Goal: Task Accomplishment & Management: Manage account settings

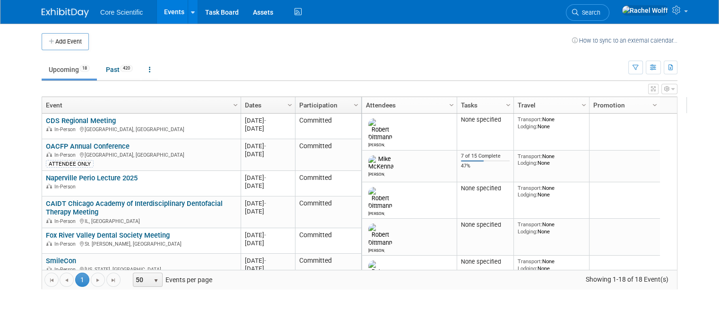
scroll to position [284, 0]
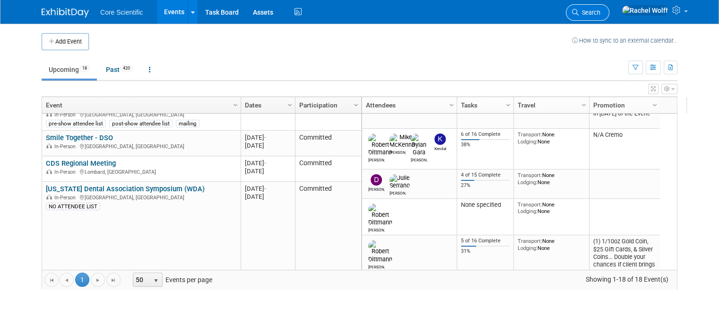
click at [600, 15] on span "Search" at bounding box center [590, 12] width 22 height 7
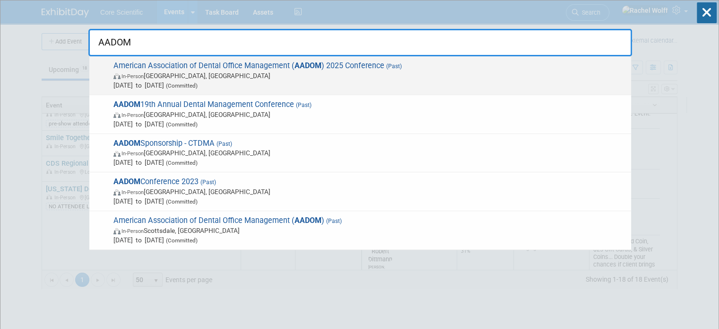
type input "AADOM"
click at [416, 60] on div "American Association of Dental Office Management ( AADOM ) 2025 Conference (Pas…" at bounding box center [360, 75] width 542 height 39
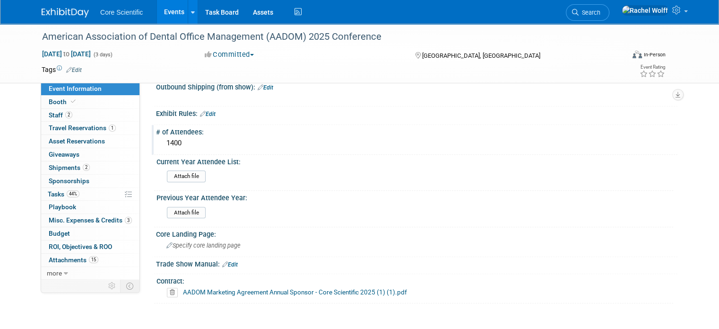
scroll to position [851, 0]
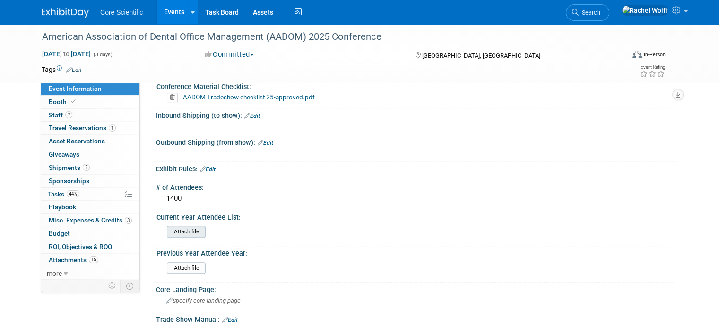
click at [187, 226] on input "file" at bounding box center [141, 231] width 129 height 11
click at [73, 193] on link "44% Tasks 44%" at bounding box center [90, 194] width 98 height 13
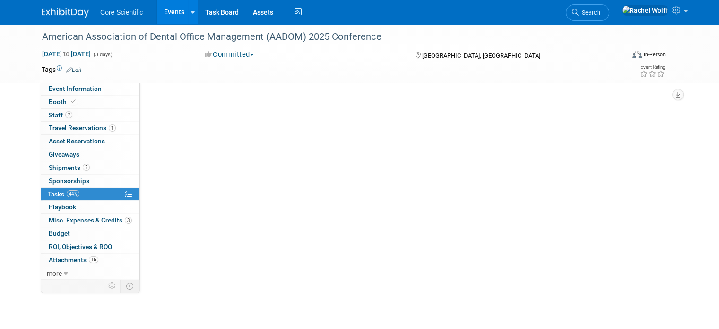
scroll to position [0, 0]
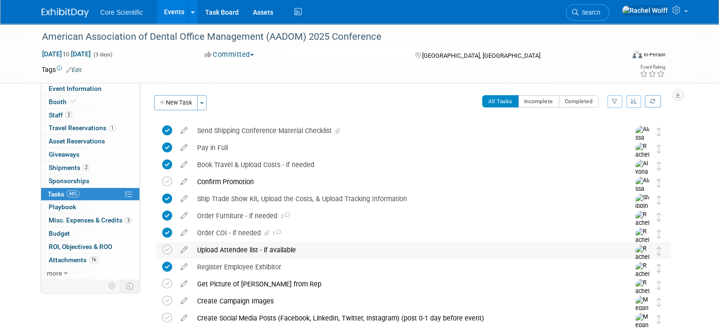
click at [205, 255] on div "Upload Attendee list - if available" at bounding box center [404, 250] width 424 height 16
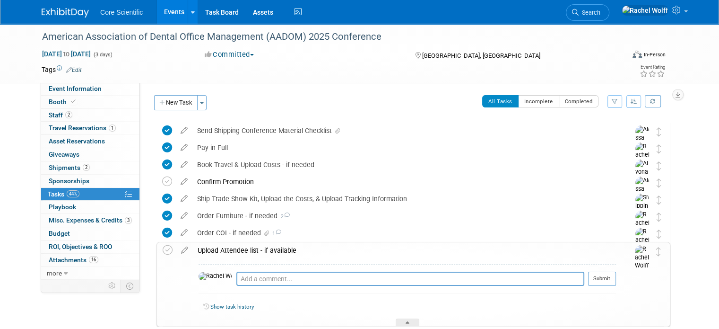
click at [248, 286] on div "Pro tip: Press Ctrl-Enter to submit comment." at bounding box center [410, 289] width 348 height 7
click at [259, 284] on textarea at bounding box center [410, 278] width 348 height 14
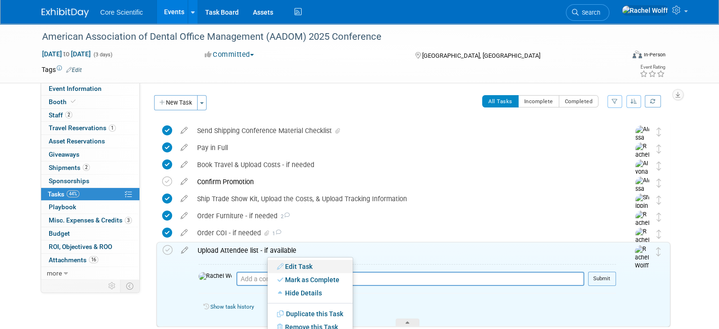
click at [280, 264] on icon at bounding box center [281, 266] width 8 height 7
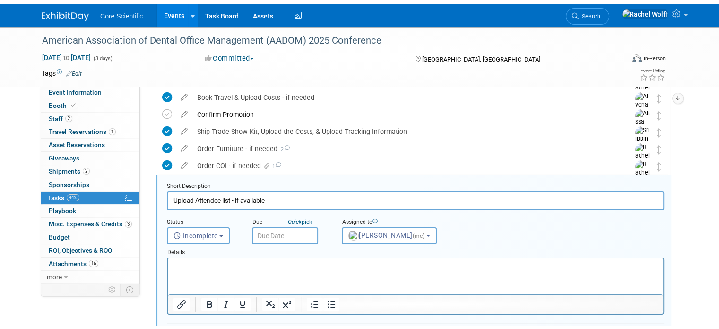
scroll to position [104, 0]
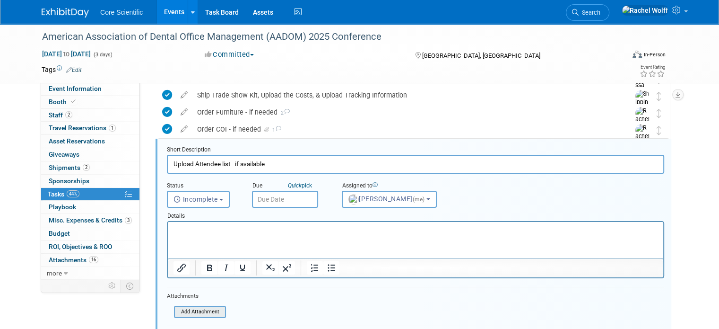
click at [190, 310] on input "file" at bounding box center [177, 311] width 96 height 10
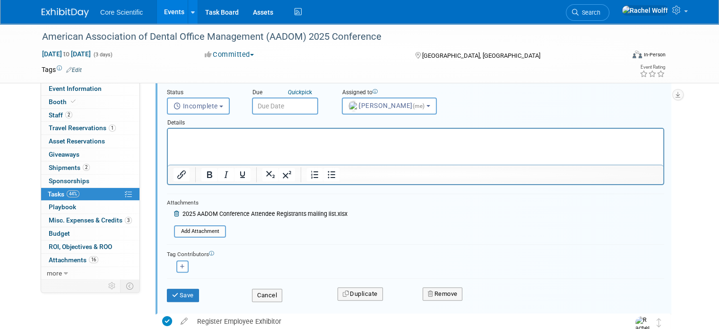
scroll to position [198, 0]
click at [179, 295] on button "Save" at bounding box center [183, 293] width 32 height 13
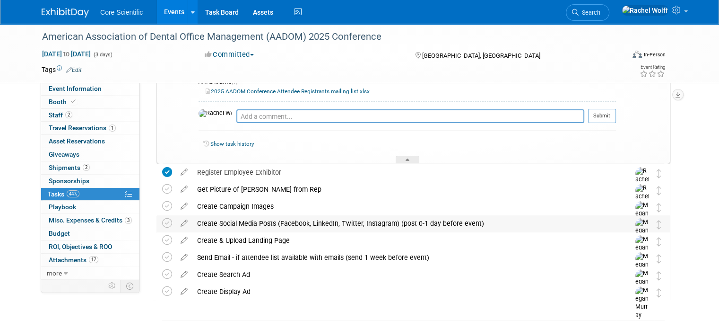
scroll to position [104, 0]
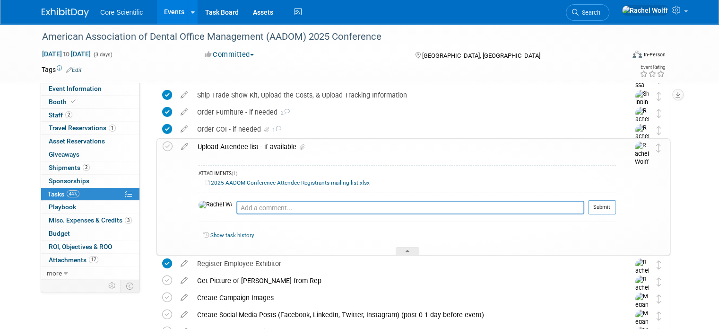
drag, startPoint x: 292, startPoint y: 149, endPoint x: 284, endPoint y: 150, distance: 8.2
click at [300, 149] on icon at bounding box center [302, 147] width 5 height 6
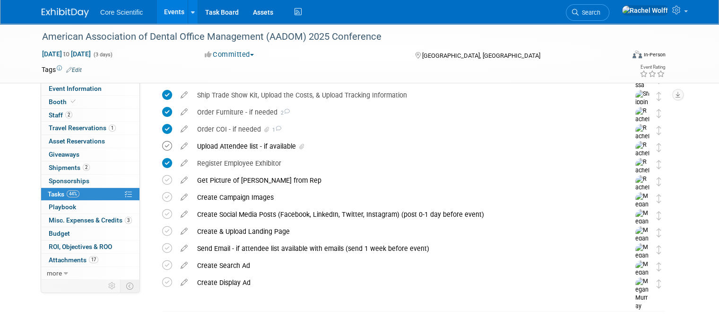
click at [162, 148] on icon at bounding box center [167, 146] width 10 height 10
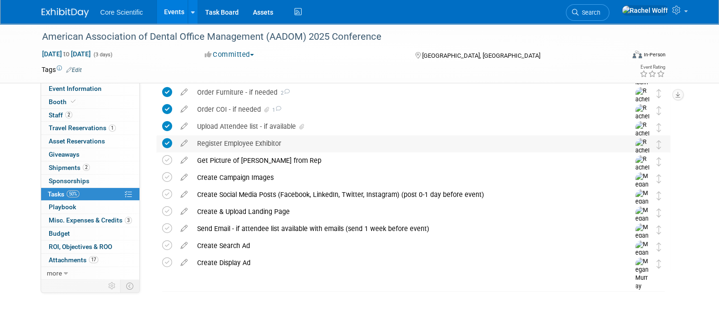
scroll to position [0, 0]
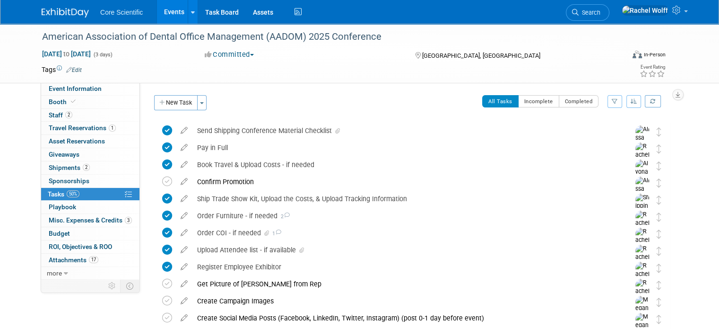
click at [78, 9] on img at bounding box center [65, 12] width 47 height 9
